Goal: Find contact information: Find contact information

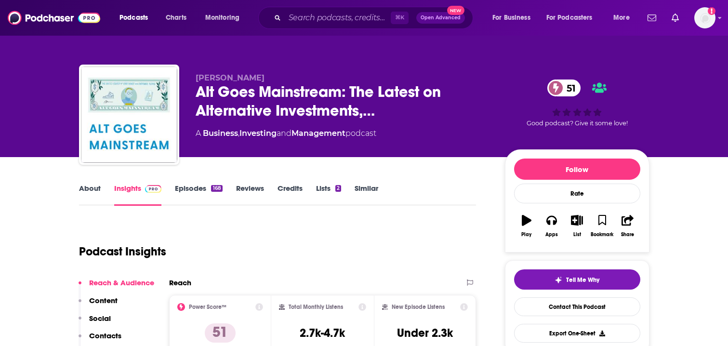
click at [320, 26] on div "⌘ K Open Advanced New" at bounding box center [365, 18] width 215 height 22
paste input "Alternate Universe"
click at [316, 18] on input "Search podcasts, credits, & more..." at bounding box center [338, 17] width 106 height 15
type input "Alternate Universe"
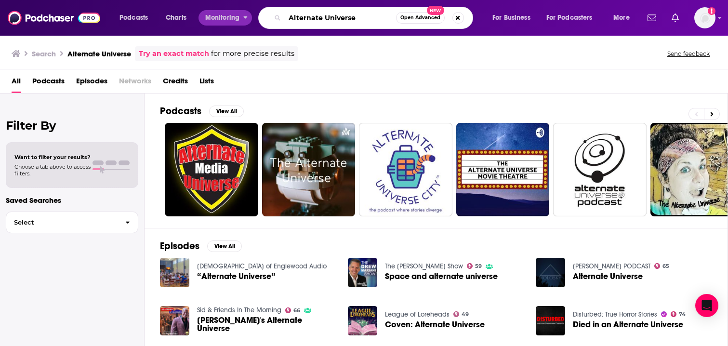
drag, startPoint x: 334, startPoint y: 20, endPoint x: 222, endPoint y: 20, distance: 112.2
click at [222, 20] on div "Podcasts Charts Monitoring Alternate Universe Open Advanced New For Business Fo…" at bounding box center [376, 18] width 526 height 22
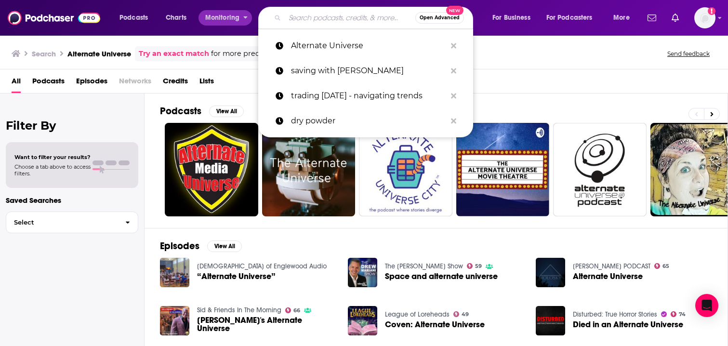
paste input "Alternative Universe Podcast"
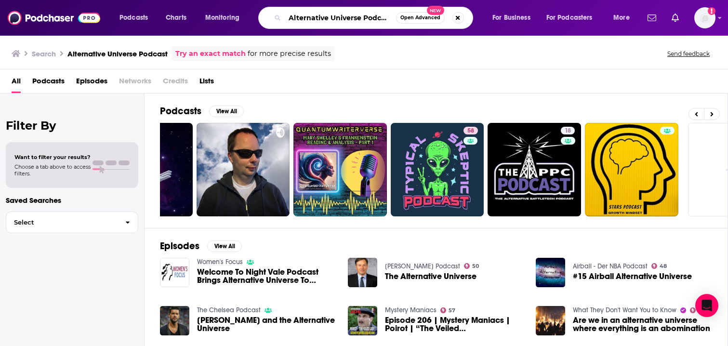
click at [327, 18] on input "Alternative Universe Podcast" at bounding box center [340, 17] width 111 height 15
drag, startPoint x: 289, startPoint y: 18, endPoint x: 435, endPoint y: 22, distance: 146.5
click at [435, 22] on div "Alternative Universe Podcast Open Advanced New" at bounding box center [365, 18] width 215 height 22
type input "T"
type input "RIA Edge"
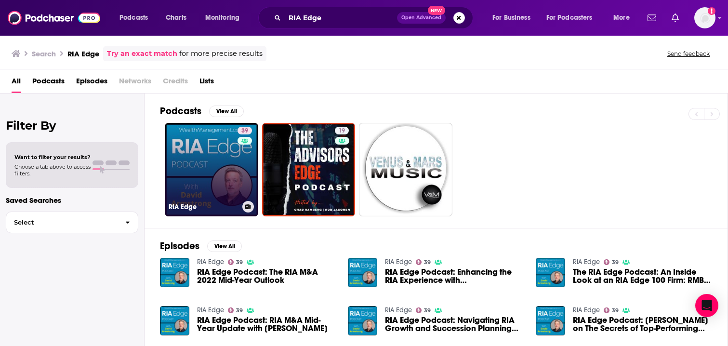
click at [214, 155] on link "39 RIA Edge" at bounding box center [211, 169] width 93 height 93
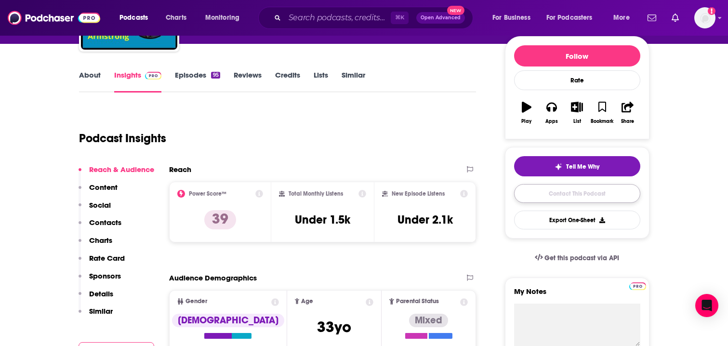
click at [578, 194] on link "Contact This Podcast" at bounding box center [577, 193] width 126 height 19
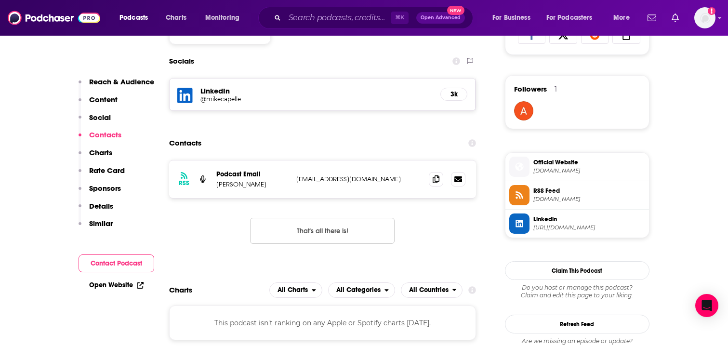
scroll to position [666, 0]
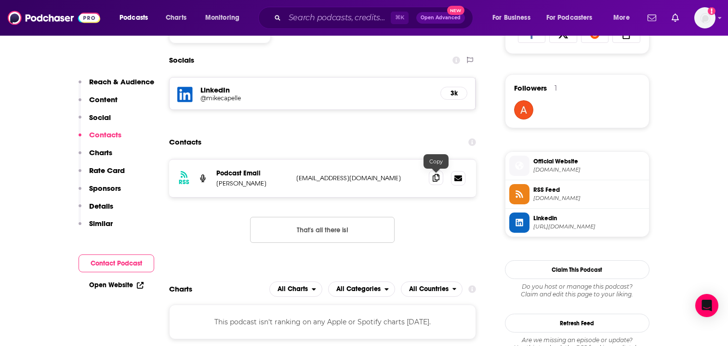
click at [438, 177] on icon at bounding box center [436, 178] width 7 height 8
drag, startPoint x: 255, startPoint y: 185, endPoint x: 214, endPoint y: 184, distance: 41.0
click at [214, 184] on div "RSS Podcast Email [PERSON_NAME] [EMAIL_ADDRESS][DOMAIN_NAME] [EMAIL_ADDRESS][DO…" at bounding box center [322, 178] width 307 height 38
copy p "[PERSON_NAME]"
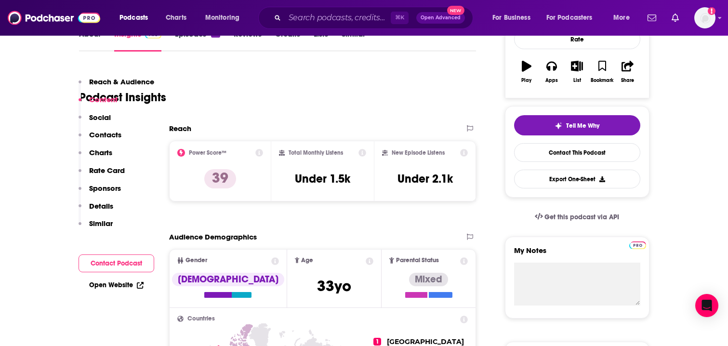
scroll to position [0, 0]
